Goal: Transaction & Acquisition: Purchase product/service

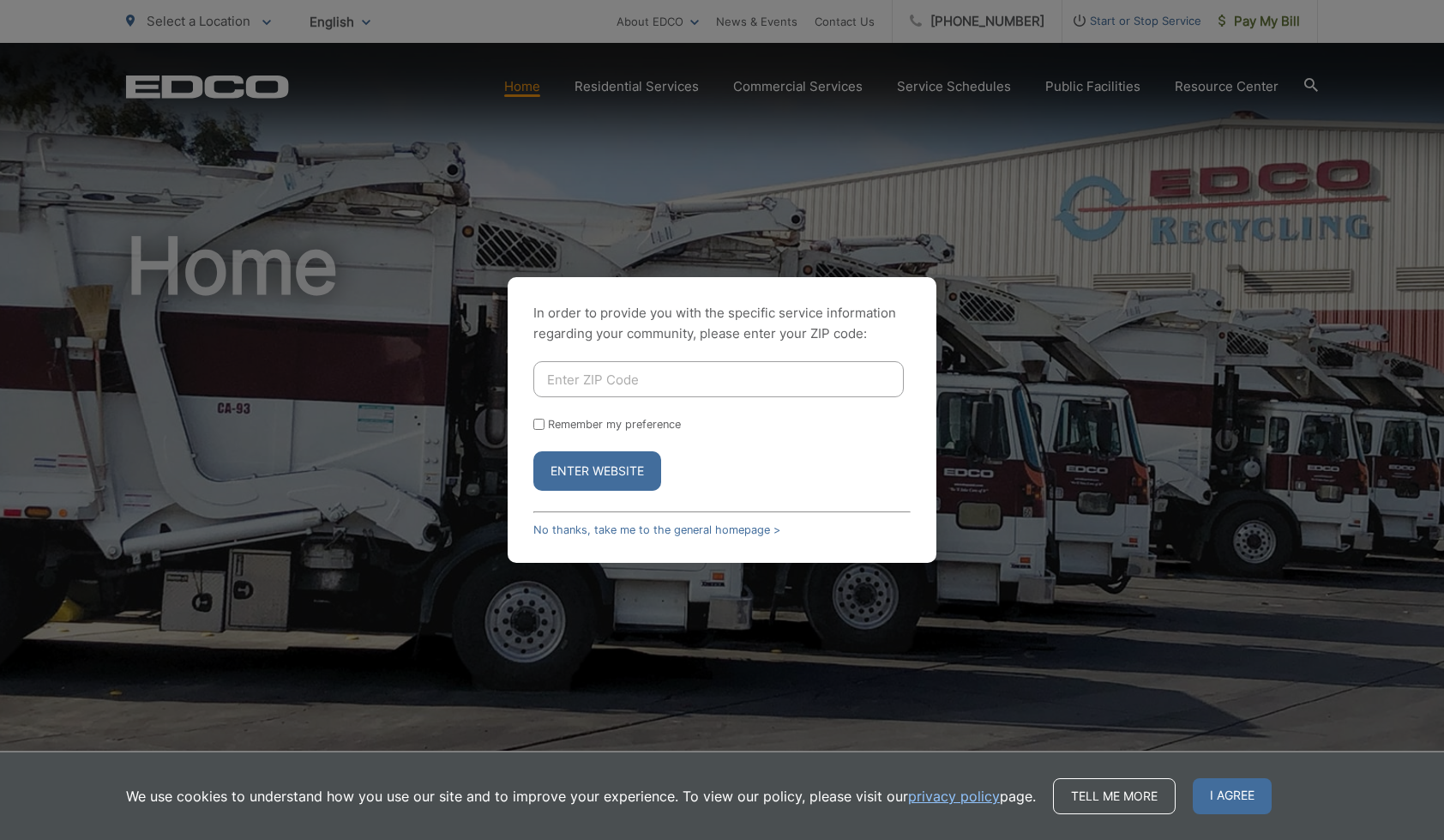
drag, startPoint x: 638, startPoint y: 377, endPoint x: 627, endPoint y: 373, distance: 11.7
click at [636, 376] on input "Enter ZIP Code" at bounding box center [719, 378] width 371 height 36
type input "92084"
click at [613, 476] on button "Enter Website" at bounding box center [597, 470] width 128 height 39
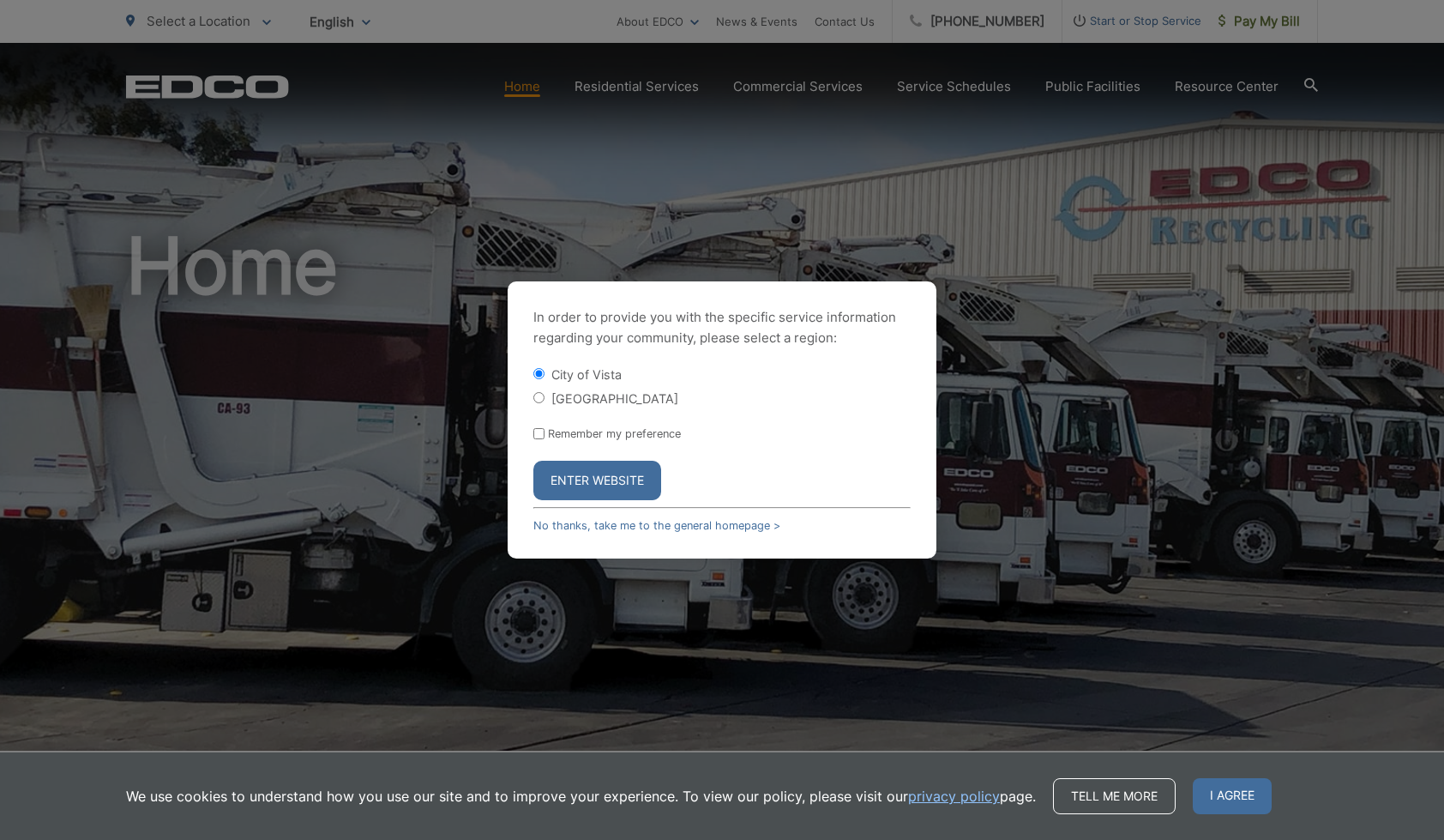
drag, startPoint x: 538, startPoint y: 403, endPoint x: 541, endPoint y: 417, distance: 14.3
click at [538, 403] on input "[GEOGRAPHIC_DATA]" at bounding box center [539, 398] width 11 height 11
radio input "true"
click at [542, 435] on input "Remember my preference" at bounding box center [539, 433] width 11 height 11
checkbox input "true"
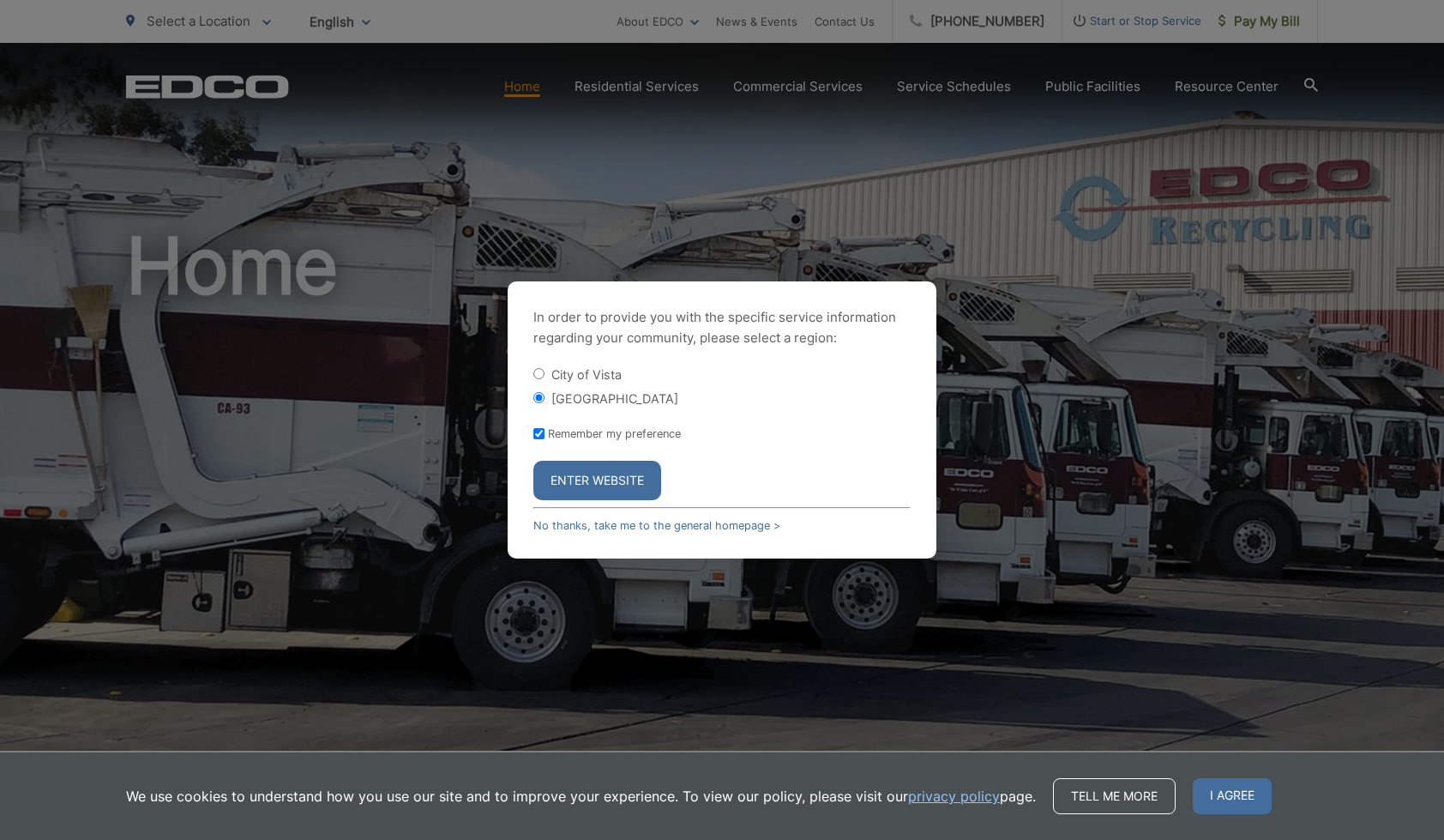
click at [606, 482] on button "Enter Website" at bounding box center [597, 480] width 128 height 39
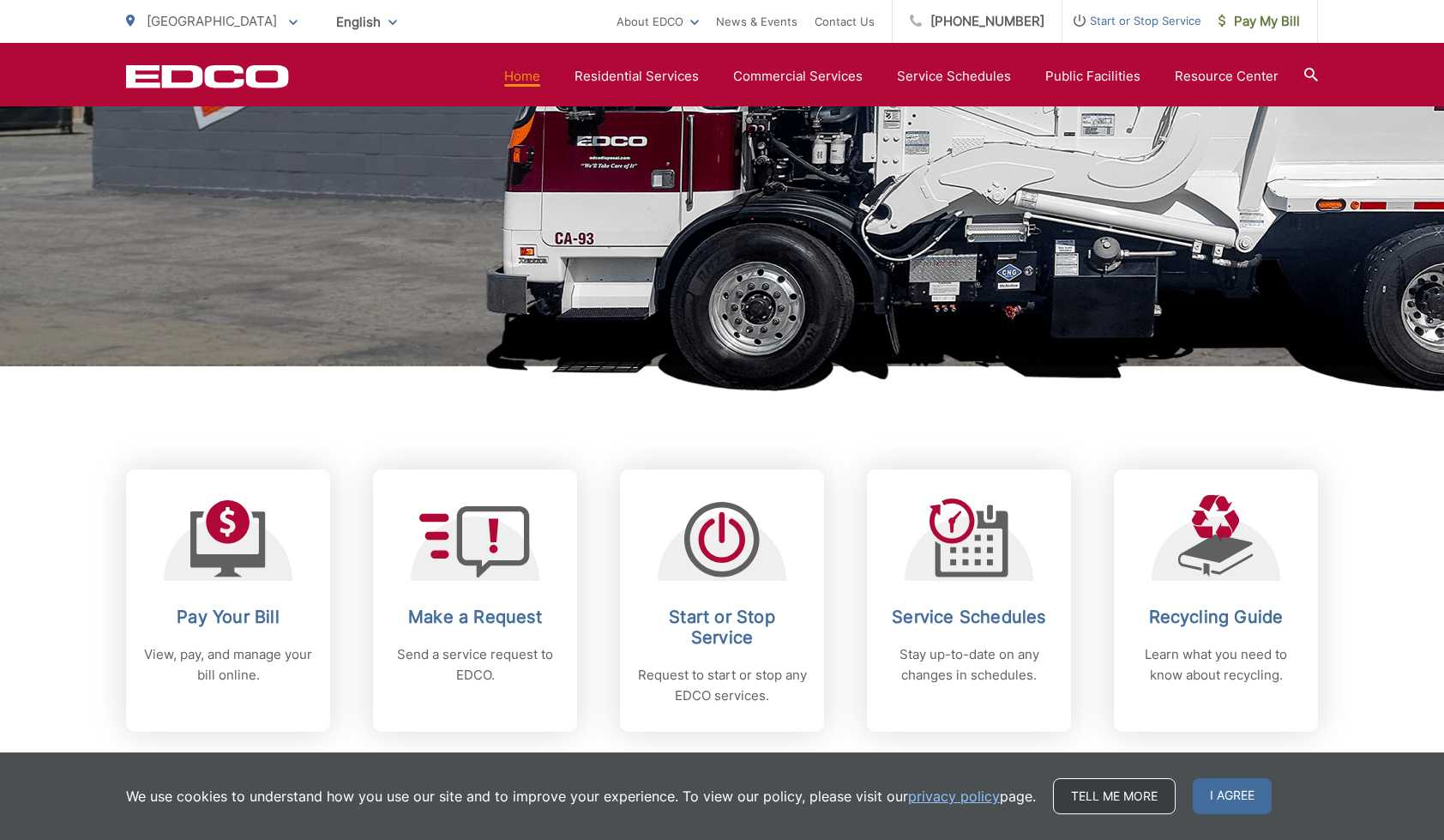
scroll to position [387, 0]
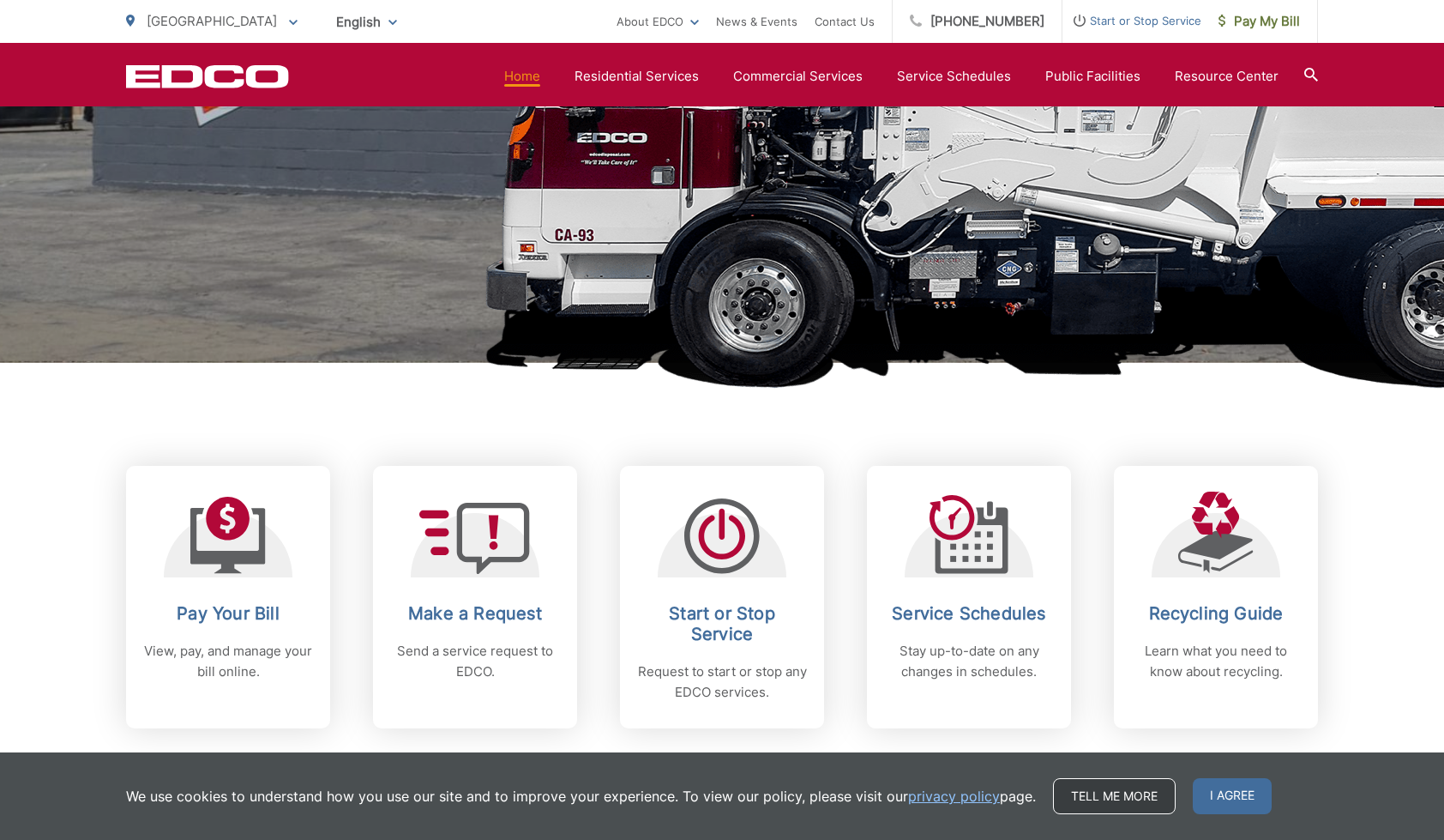
click at [1084, 798] on link "Tell me more" at bounding box center [1114, 795] width 123 height 36
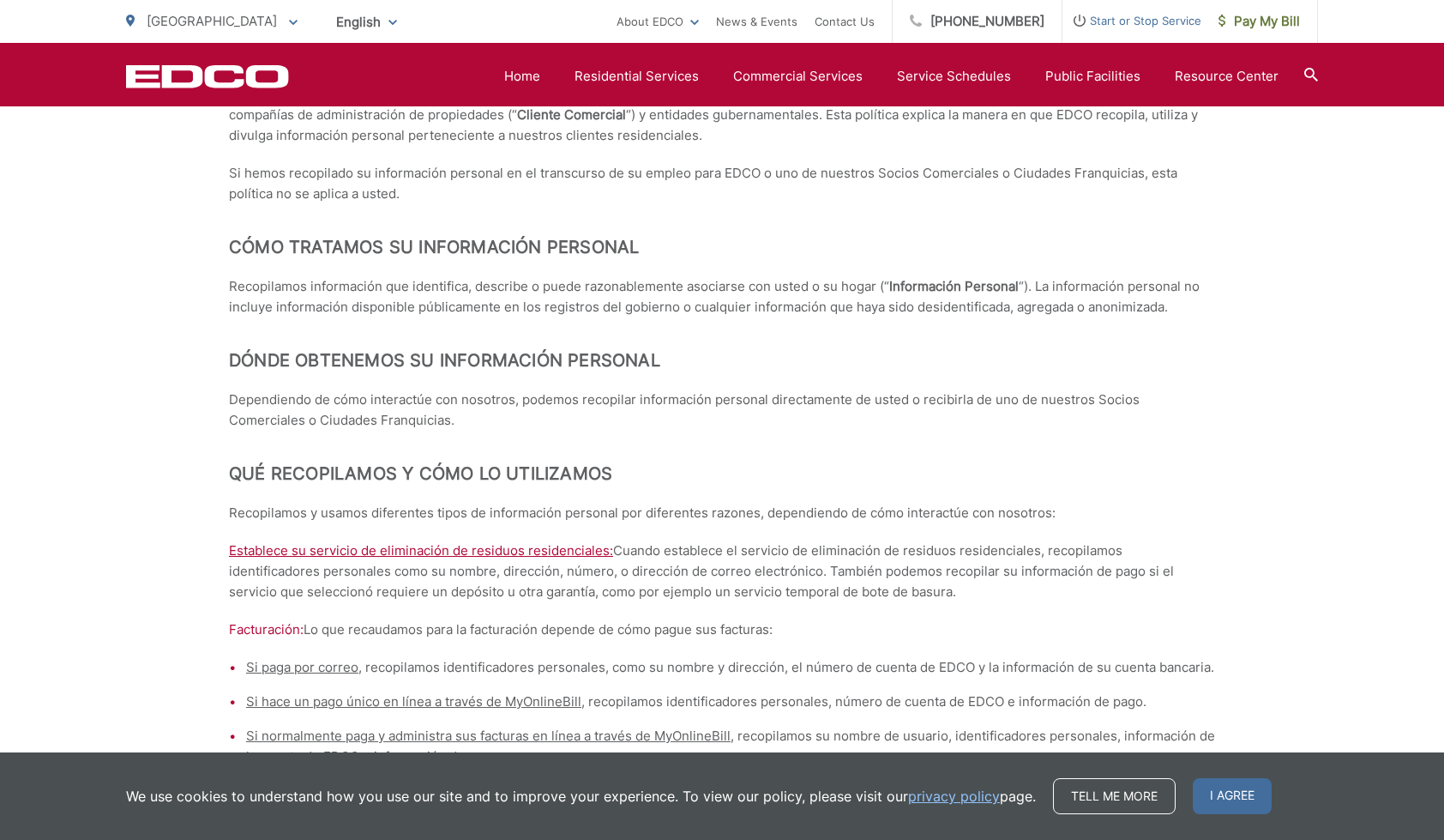
scroll to position [4367, 0]
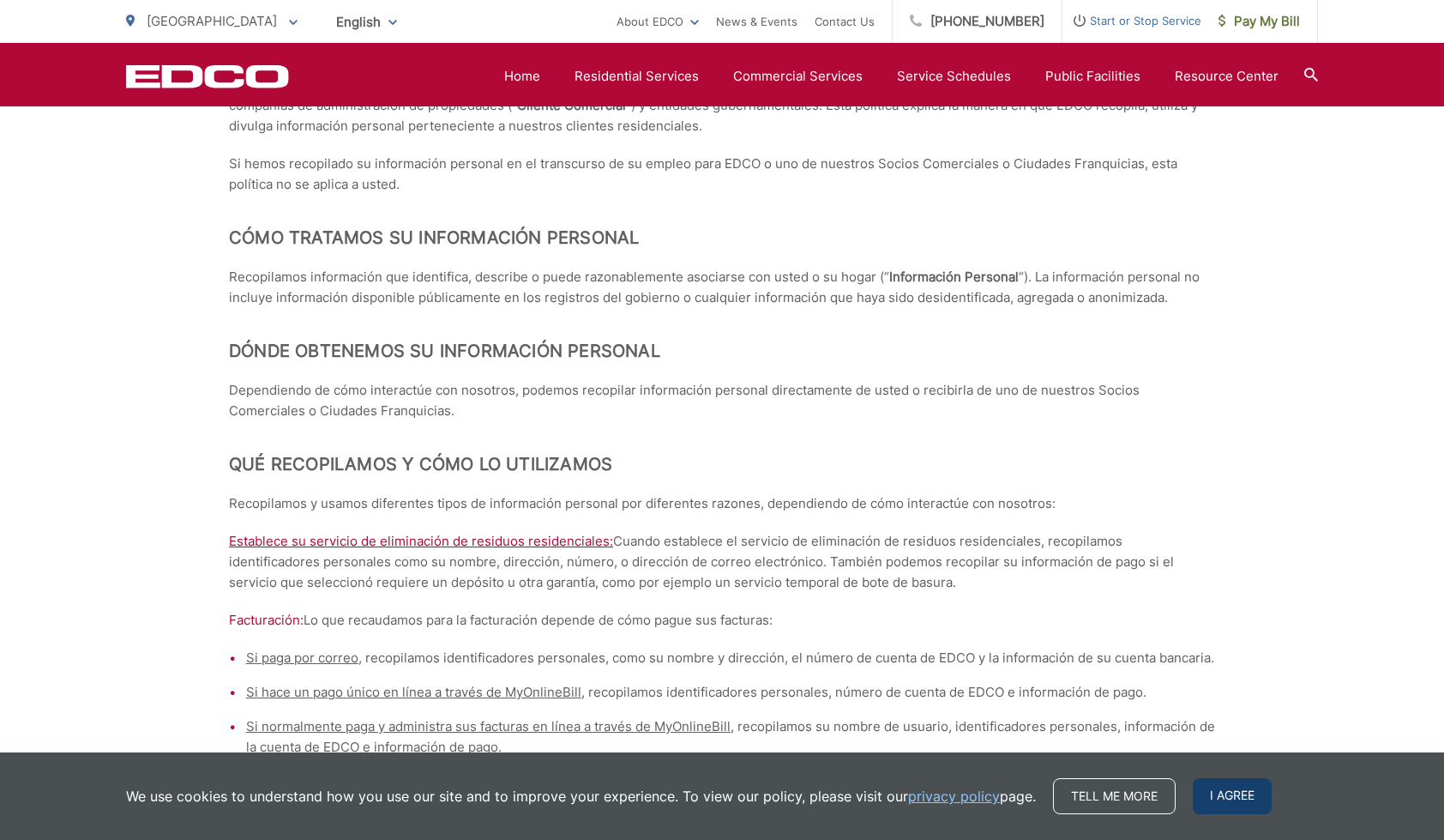
click at [1221, 796] on span "I agree" at bounding box center [1233, 795] width 79 height 36
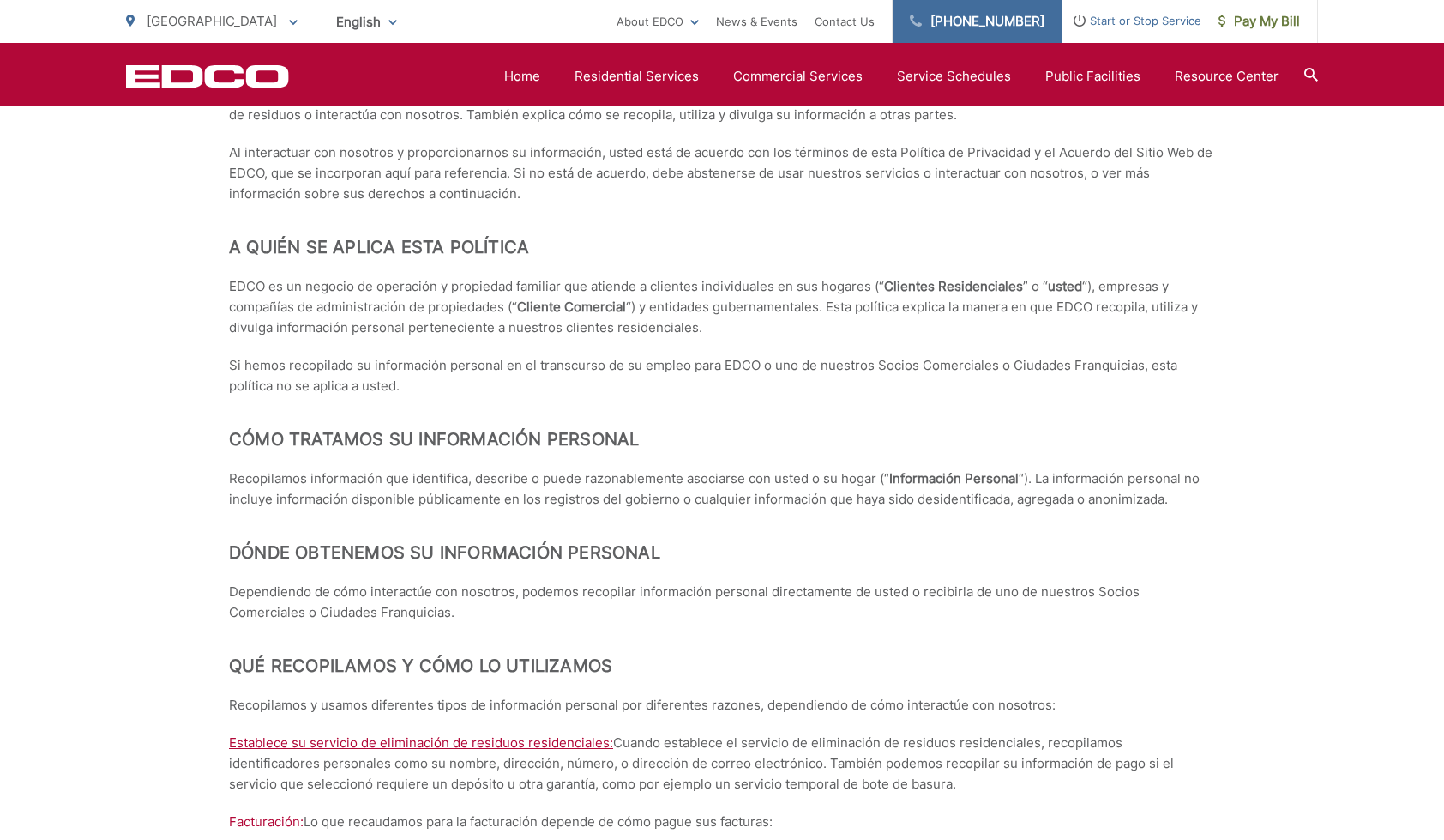
scroll to position [4165, 0]
click at [1290, 25] on span "Pay My Bill" at bounding box center [1259, 21] width 82 height 20
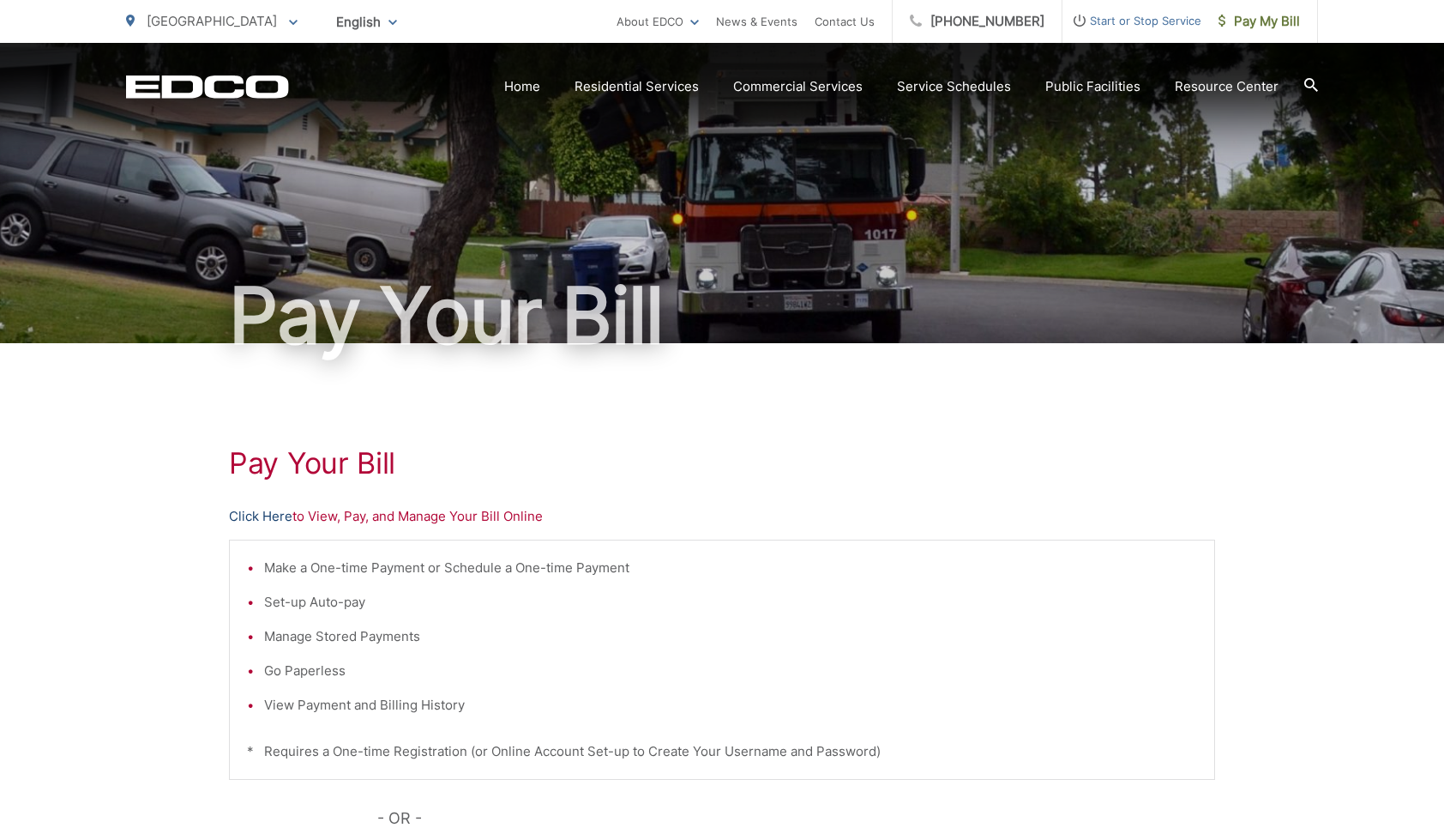
click at [276, 517] on link "Click Here" at bounding box center [260, 516] width 63 height 20
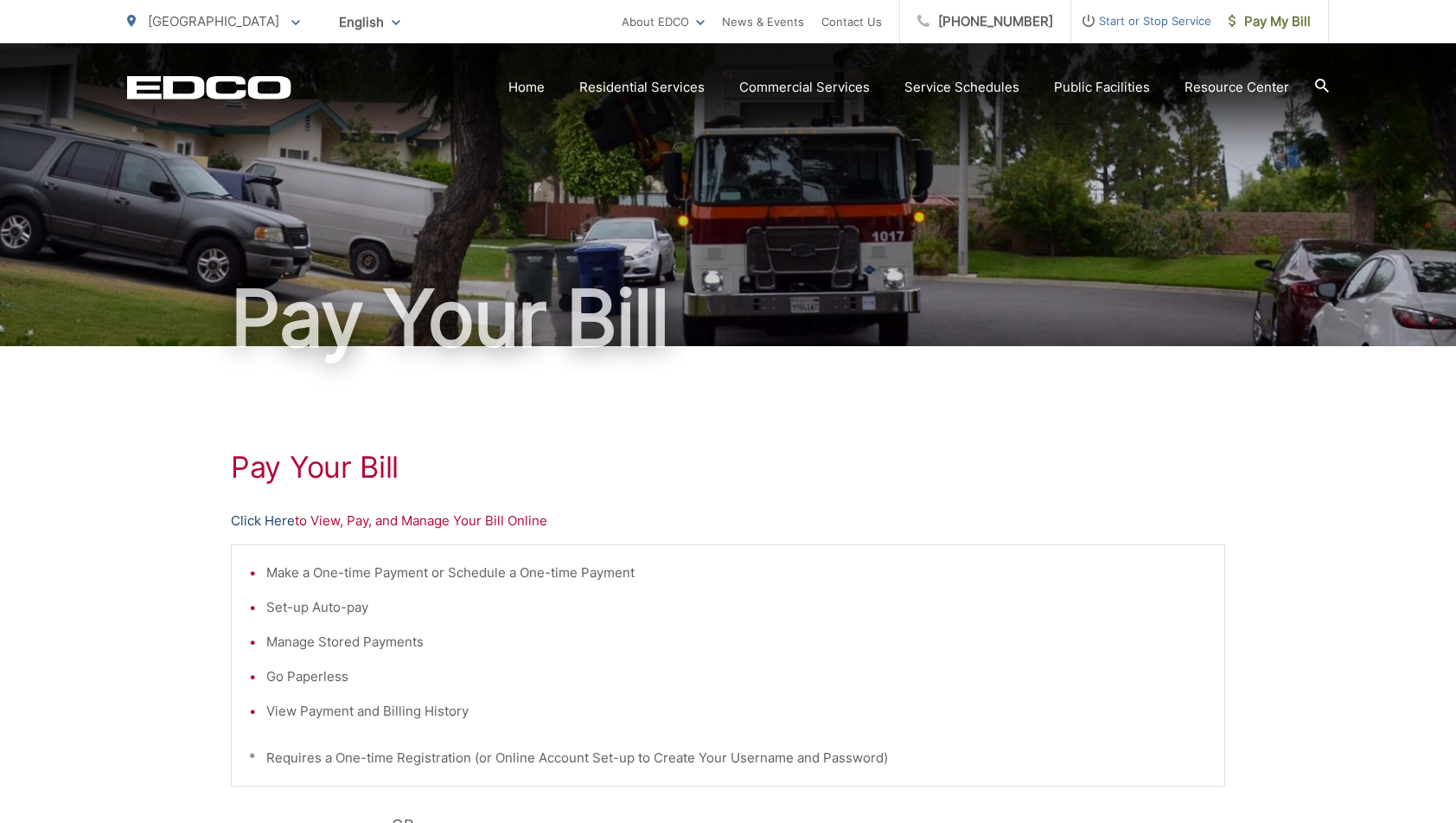
click at [279, 520] on link "Click Here" at bounding box center [262, 520] width 64 height 20
